Goal: Task Accomplishment & Management: Use online tool/utility

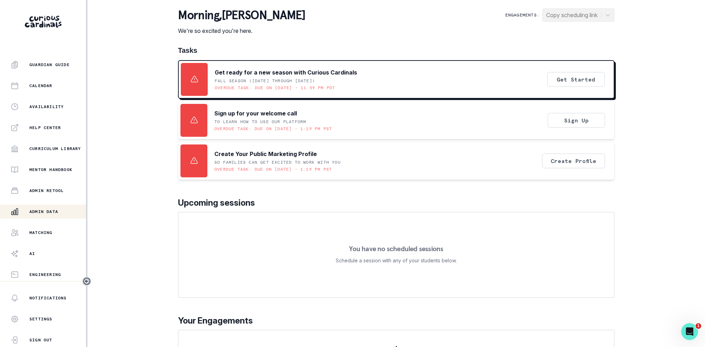
click at [42, 207] on div "Admin Data" at bounding box center [47, 211] width 75 height 8
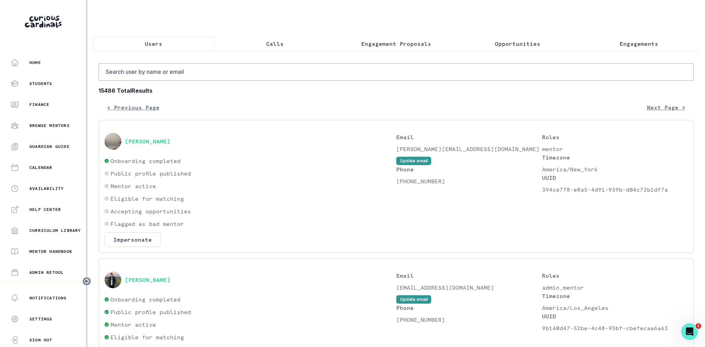
click at [394, 40] on p "Engagement Proposals" at bounding box center [396, 43] width 70 height 8
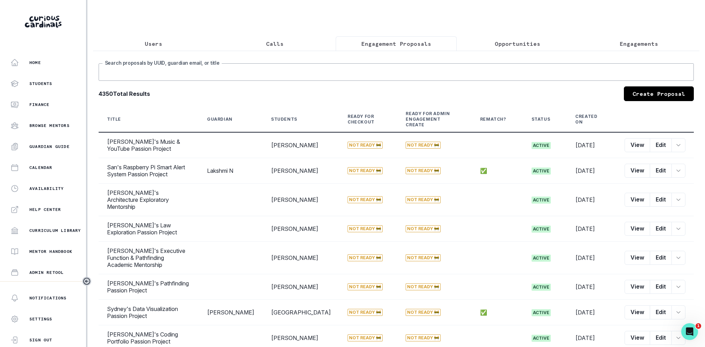
click at [385, 72] on input "Search proposals by UUID, guardian email, or title" at bounding box center [396, 71] width 595 height 17
type input "sahasra"
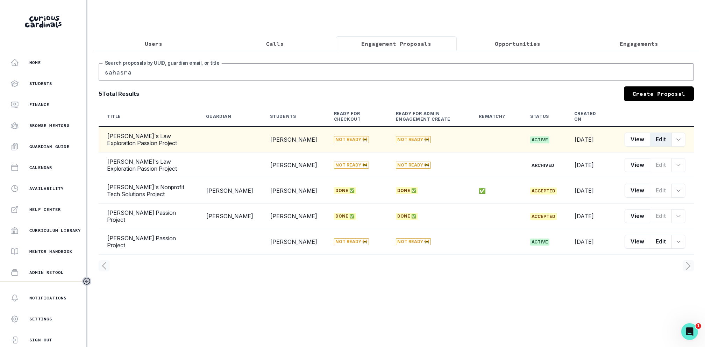
click at [660, 138] on button "Edit" at bounding box center [660, 139] width 22 height 14
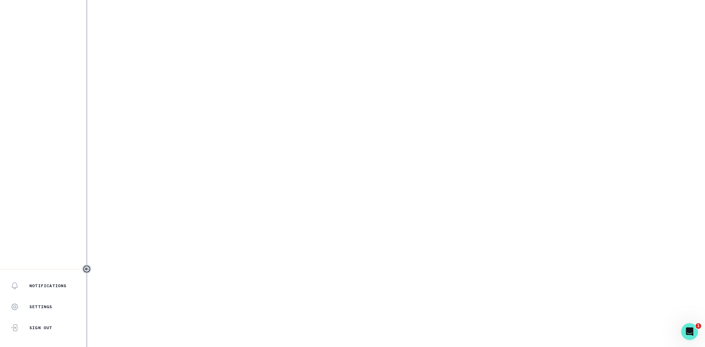
select select "5dcde038-cb98-49d9-8119-499a098a35d2"
select select "3262904f-45f4-4c5e-a804-000ac5f8c7d3"
